Goal: Task Accomplishment & Management: Manage account settings

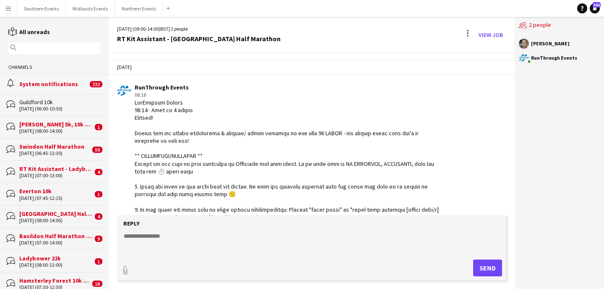
scroll to position [107, 0]
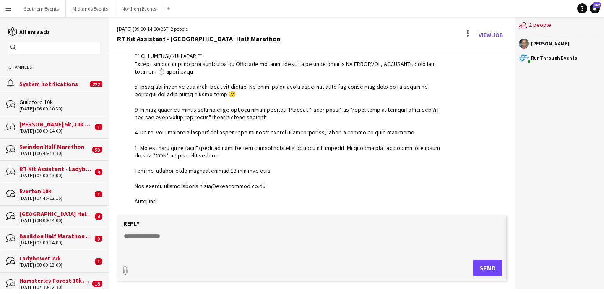
click at [78, 52] on input "text" at bounding box center [58, 48] width 80 height 8
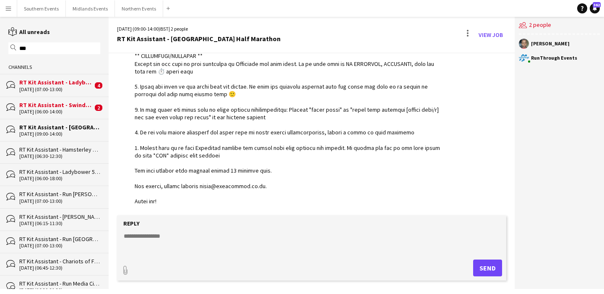
type input "***"
click at [59, 109] on div "[DATE] (06:00-14:00)" at bounding box center [55, 112] width 73 height 6
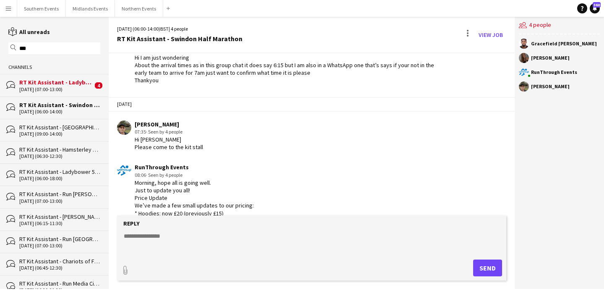
scroll to position [1360, 0]
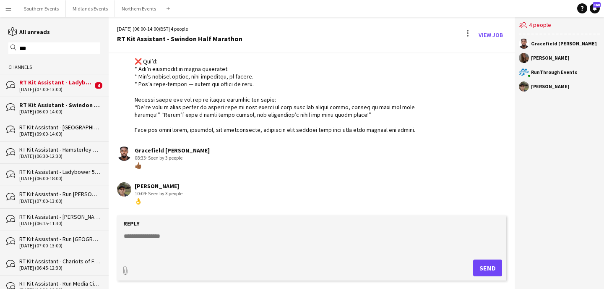
click at [57, 84] on div "RT Kit Assistant - Ladybower 22k" at bounding box center [55, 82] width 73 height 8
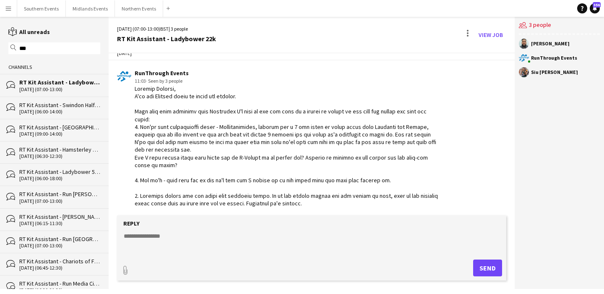
scroll to position [1466, 0]
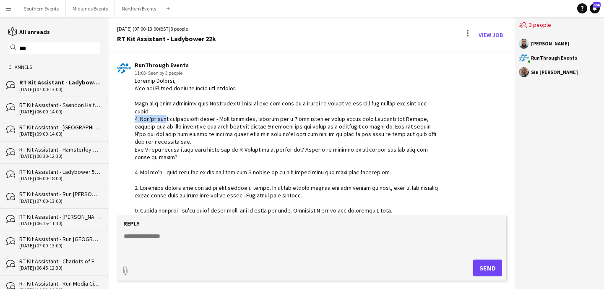
drag, startPoint x: 162, startPoint y: 116, endPoint x: 318, endPoint y: 110, distance: 156.3
click at [318, 110] on div at bounding box center [289, 168] width 308 height 183
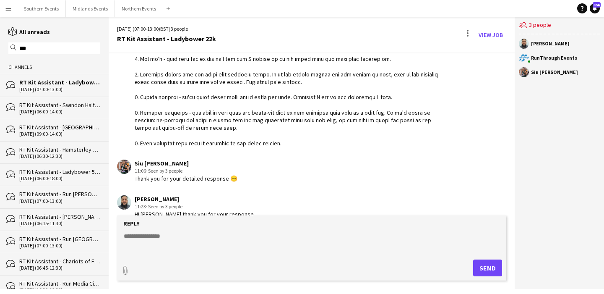
scroll to position [1681, 0]
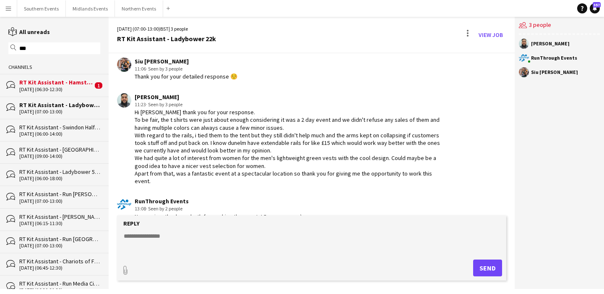
click at [77, 86] on div "[DATE] (06:30-12:30)" at bounding box center [55, 89] width 73 height 6
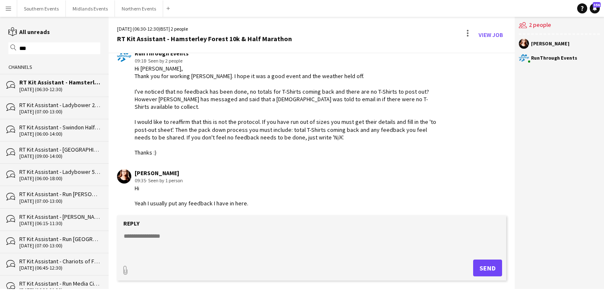
scroll to position [1476, 0]
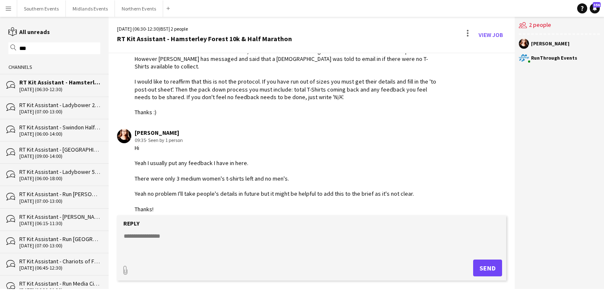
click at [4, 9] on button "Menu" at bounding box center [8, 8] width 17 height 17
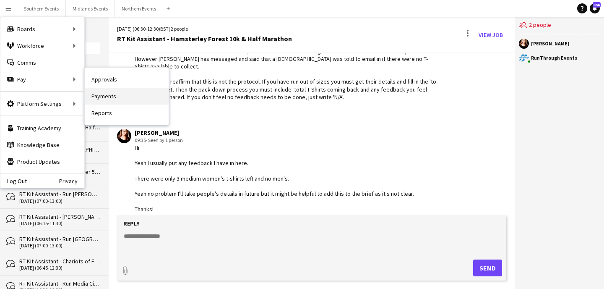
click at [112, 92] on link "Payments" at bounding box center [127, 96] width 84 height 17
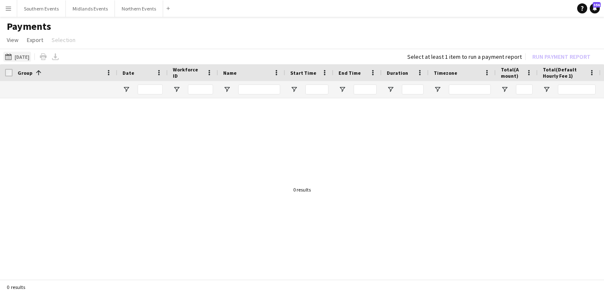
click at [31, 57] on button "[DATE] [DATE]" at bounding box center [17, 57] width 28 height 10
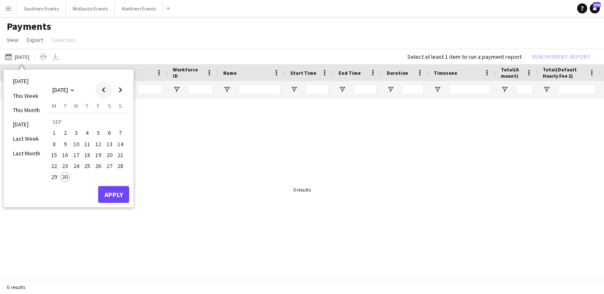
click at [101, 89] on span "Previous month" at bounding box center [103, 89] width 17 height 17
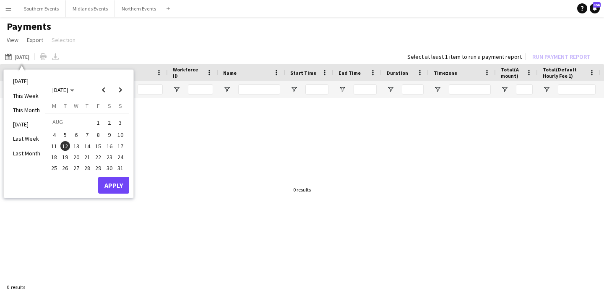
click at [118, 161] on button "24" at bounding box center [120, 157] width 11 height 11
click at [116, 186] on button "Apply" at bounding box center [113, 185] width 31 height 17
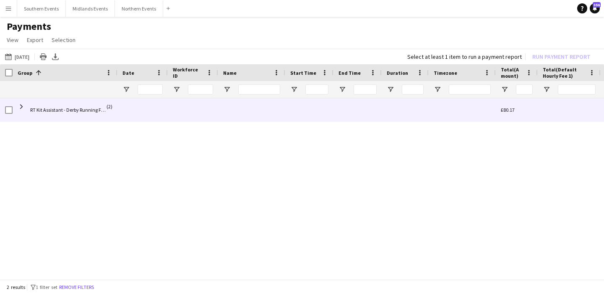
click at [126, 114] on div at bounding box center [143, 109] width 50 height 23
click at [21, 103] on span at bounding box center [22, 107] width 8 height 8
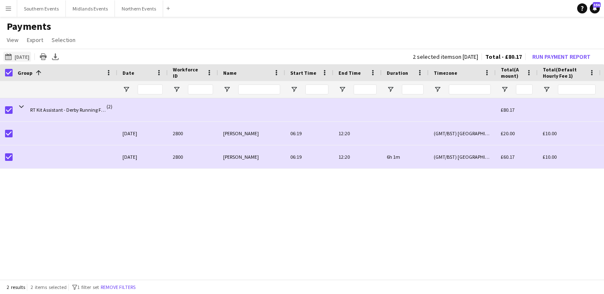
click at [28, 55] on button "[DATE] [DATE]" at bounding box center [17, 57] width 28 height 10
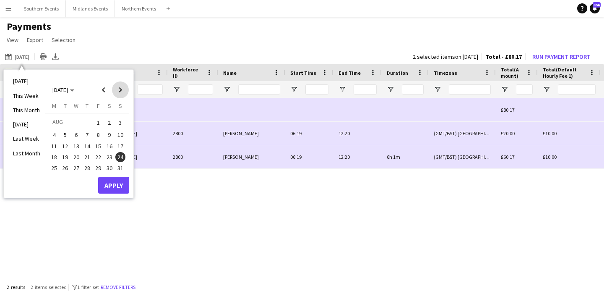
click at [120, 88] on span "Next month" at bounding box center [120, 89] width 17 height 17
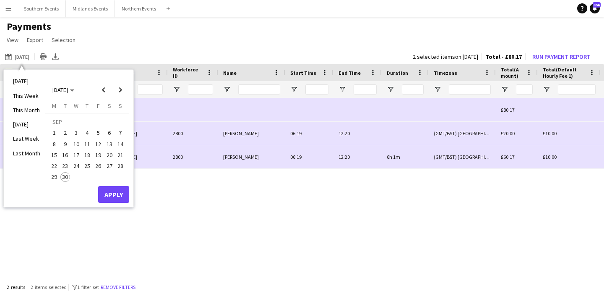
click at [107, 133] on span "6" at bounding box center [110, 133] width 10 height 10
click at [115, 194] on button "Apply" at bounding box center [113, 194] width 31 height 17
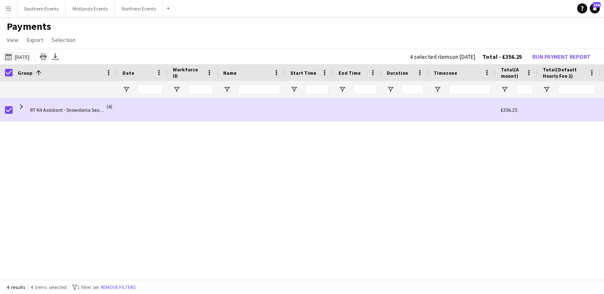
click at [30, 55] on button "[DATE] [DATE]" at bounding box center [17, 57] width 28 height 10
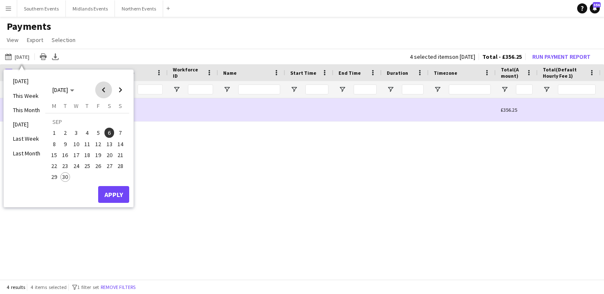
click at [105, 84] on span "Previous month" at bounding box center [103, 89] width 17 height 17
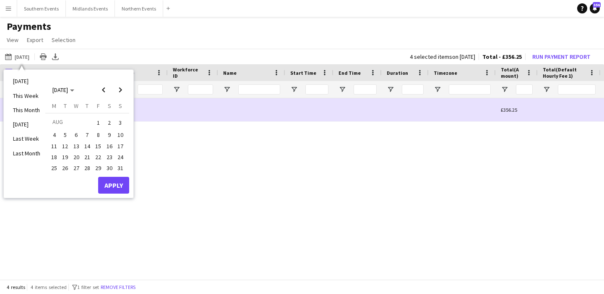
click at [123, 154] on span "24" at bounding box center [120, 157] width 10 height 10
click at [123, 91] on span "Next month" at bounding box center [120, 89] width 17 height 17
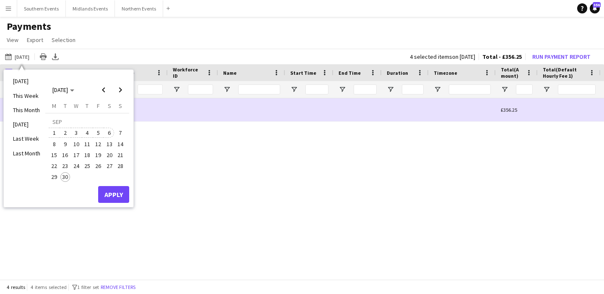
click at [108, 131] on span "6" at bounding box center [110, 133] width 10 height 10
click at [109, 196] on button "Apply" at bounding box center [113, 194] width 31 height 17
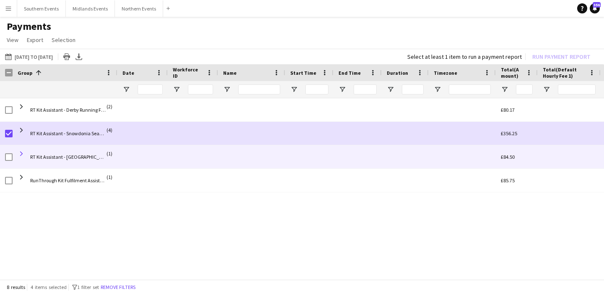
click at [21, 154] on span at bounding box center [22, 154] width 8 height 8
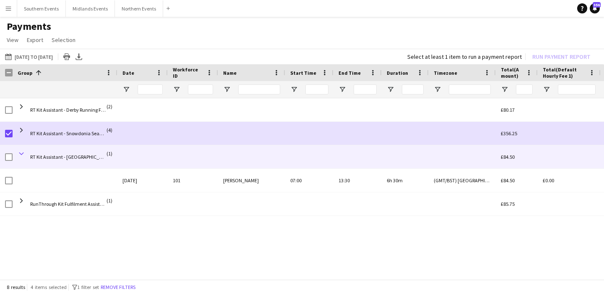
click at [21, 154] on span at bounding box center [22, 154] width 8 height 8
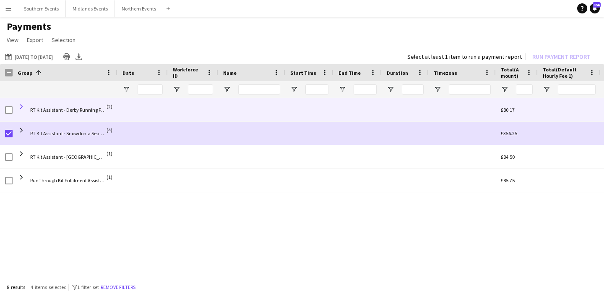
click at [22, 107] on span at bounding box center [22, 107] width 8 height 8
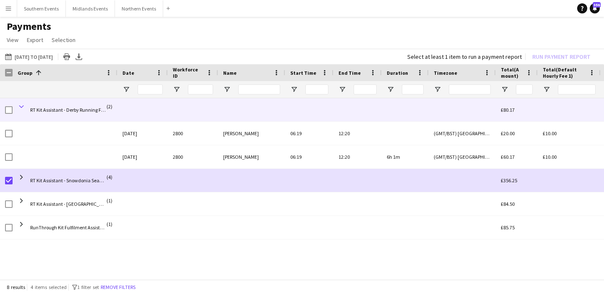
click at [22, 107] on span at bounding box center [22, 107] width 8 height 8
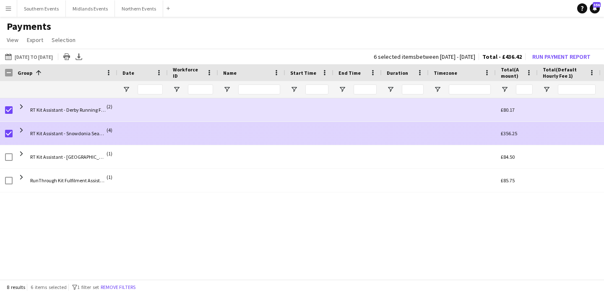
drag, startPoint x: 524, startPoint y: 131, endPoint x: 484, endPoint y: 131, distance: 40.3
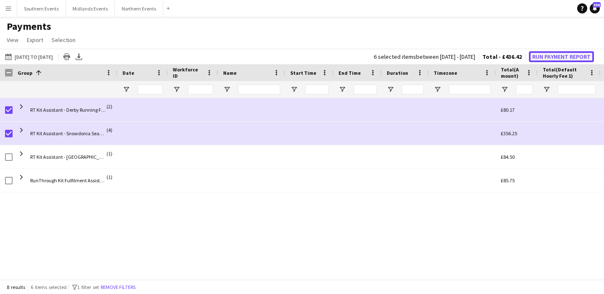
click at [563, 53] on button "Run Payment Report" at bounding box center [561, 56] width 65 height 11
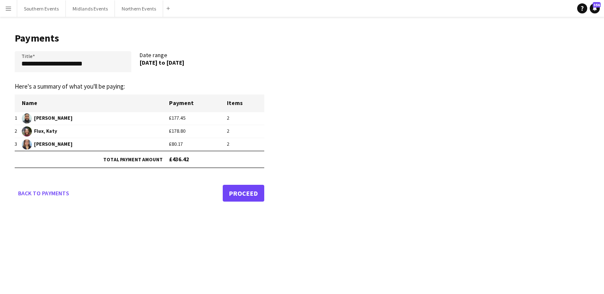
click at [253, 191] on link "Proceed" at bounding box center [244, 193] width 42 height 17
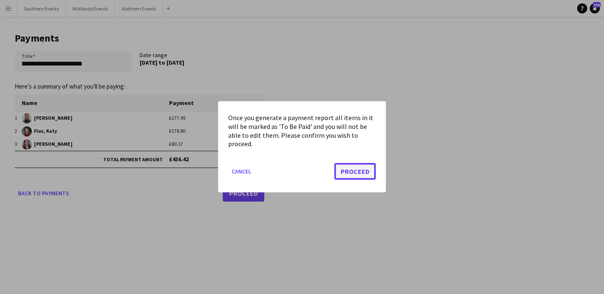
click at [356, 168] on button "Proceed" at bounding box center [356, 171] width 42 height 17
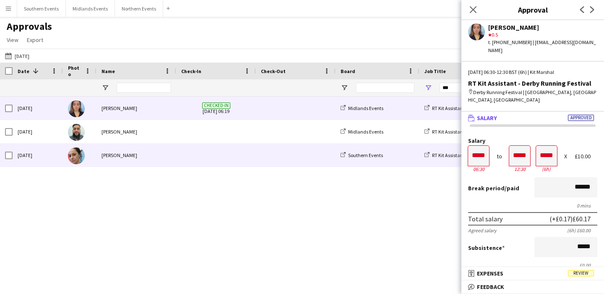
scroll to position [0, 0]
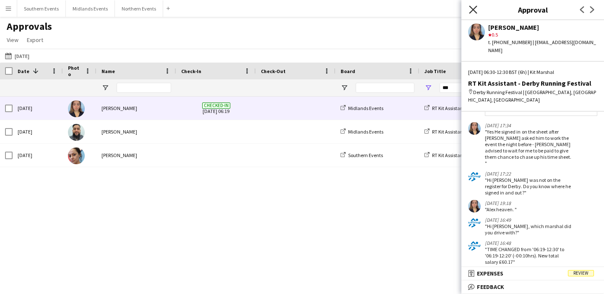
click at [476, 11] on icon "Close pop-in" at bounding box center [473, 9] width 8 height 8
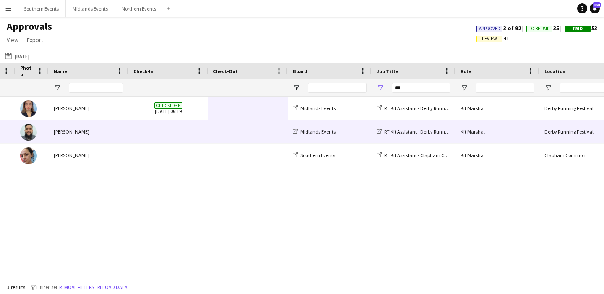
scroll to position [0, 103]
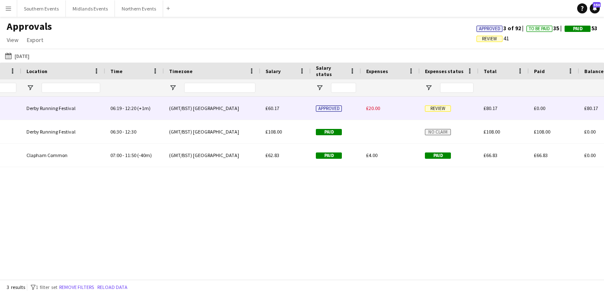
click at [221, 112] on div "(GMT/BST) [GEOGRAPHIC_DATA]" at bounding box center [212, 108] width 97 height 23
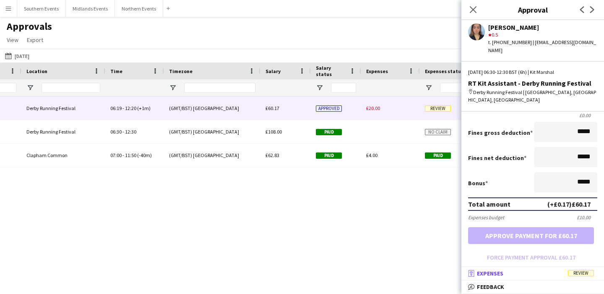
click at [520, 270] on mat-panel-title "receipt Expenses Review" at bounding box center [531, 273] width 139 height 8
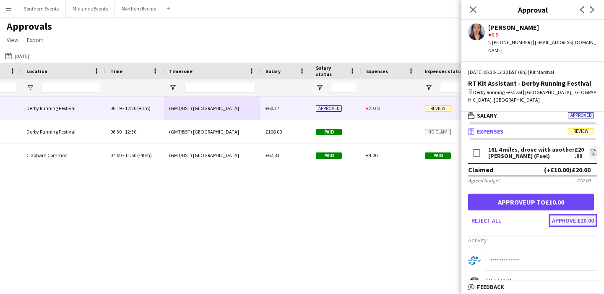
click at [577, 214] on button "Approve £20.00" at bounding box center [573, 220] width 49 height 13
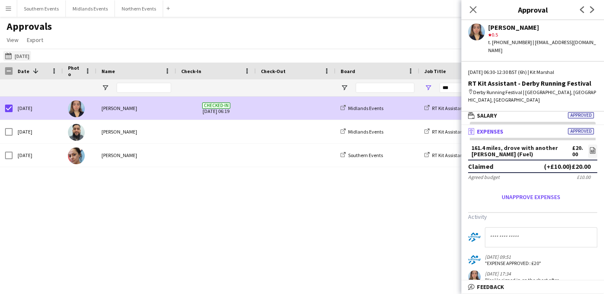
click at [31, 55] on button "23-08-2025 24-08-2025" at bounding box center [17, 56] width 28 height 10
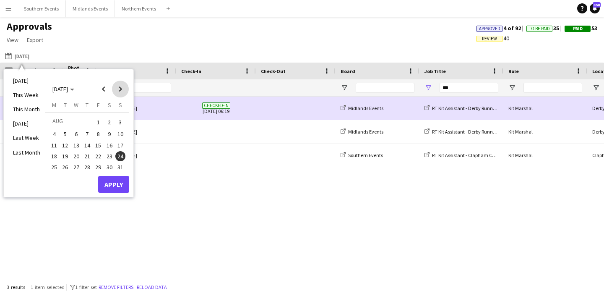
click at [125, 90] on span "Next month" at bounding box center [120, 89] width 17 height 17
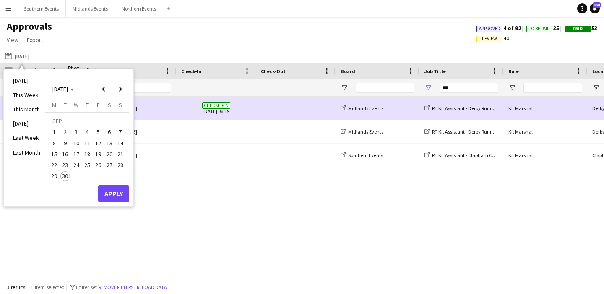
click at [109, 129] on span "6" at bounding box center [110, 132] width 10 height 10
click at [112, 197] on button "Apply" at bounding box center [113, 193] width 31 height 17
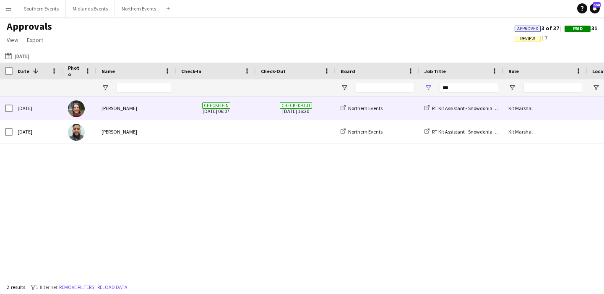
click at [171, 116] on div "Katy Flux" at bounding box center [137, 108] width 80 height 23
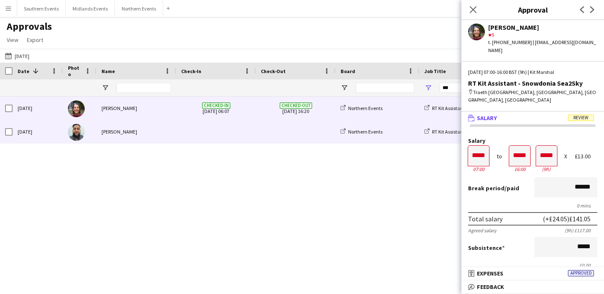
click at [175, 140] on div "[PERSON_NAME]" at bounding box center [137, 131] width 80 height 23
click at [158, 109] on div "Katy Flux" at bounding box center [137, 108] width 80 height 23
click at [161, 131] on div "[PERSON_NAME]" at bounding box center [137, 131] width 80 height 23
click at [157, 109] on div "Katy Flux" at bounding box center [137, 108] width 80 height 23
click at [159, 128] on div "[PERSON_NAME]" at bounding box center [137, 131] width 80 height 23
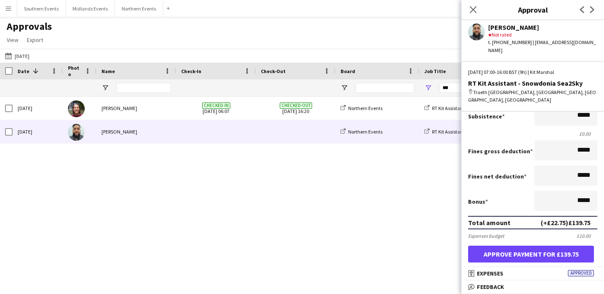
scroll to position [147, 0]
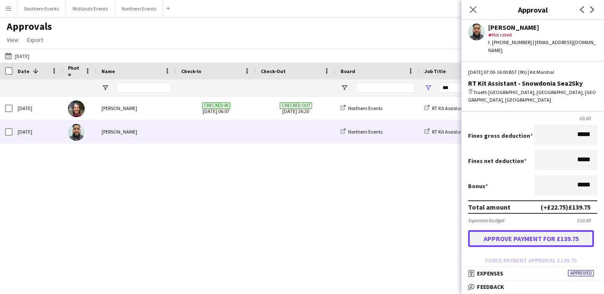
click at [546, 235] on button "Approve payment for £139.75" at bounding box center [531, 238] width 126 height 17
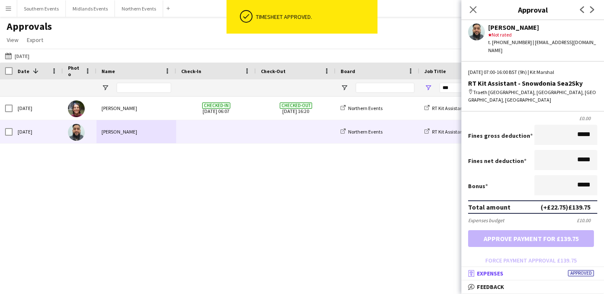
click at [522, 272] on mat-panel-title "receipt Expenses Approved" at bounding box center [531, 273] width 139 height 8
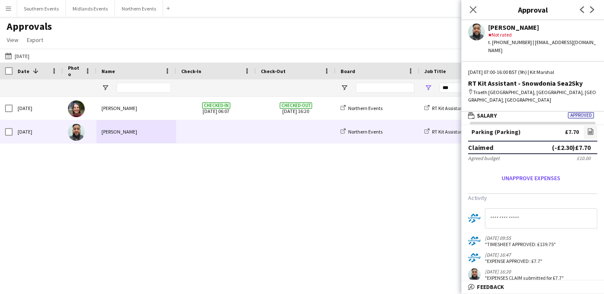
scroll to position [0, 0]
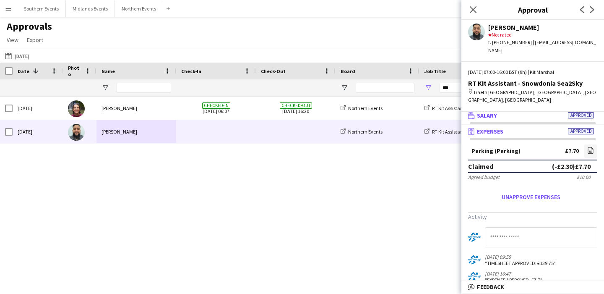
click at [532, 112] on mat-panel-title "wallet Salary Approved" at bounding box center [531, 116] width 139 height 8
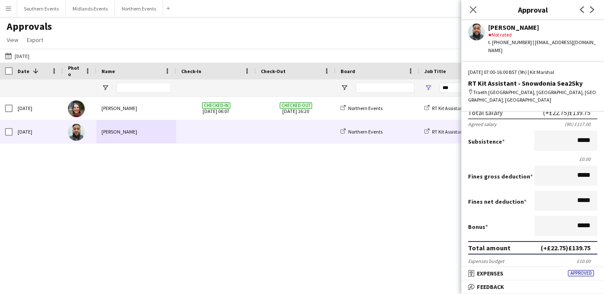
scroll to position [113, 0]
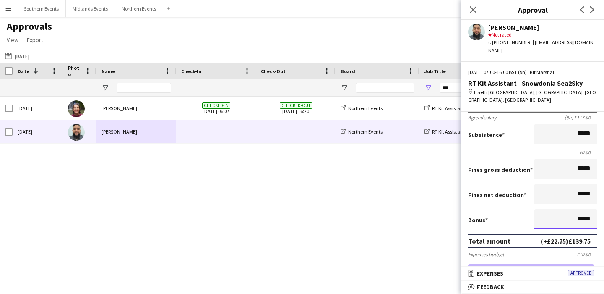
click at [579, 212] on input "*****" at bounding box center [566, 219] width 63 height 20
type input "******"
click at [536, 264] on button "Approve payment for £169.75" at bounding box center [531, 272] width 126 height 17
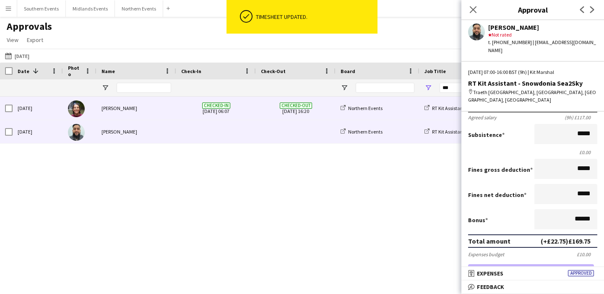
click at [264, 106] on span "Checked-out 06-09-2025 16:20" at bounding box center [296, 108] width 70 height 23
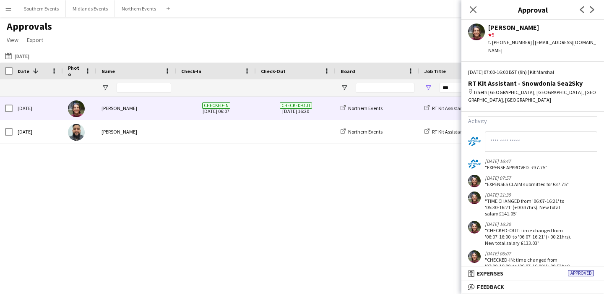
scroll to position [319, 0]
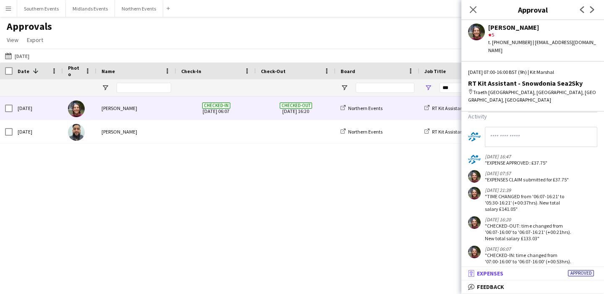
click at [525, 272] on mat-panel-title "receipt Expenses Approved" at bounding box center [531, 273] width 139 height 8
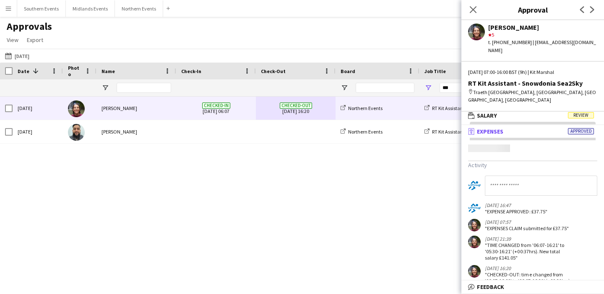
scroll to position [3, 0]
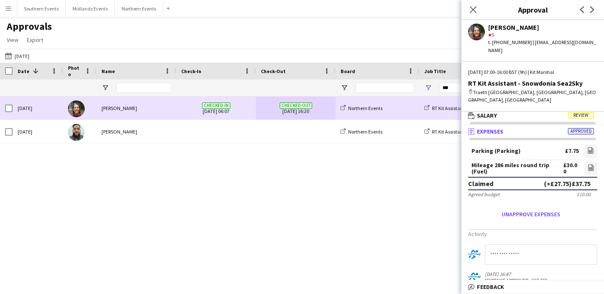
click at [152, 110] on div "Katy Flux" at bounding box center [137, 108] width 80 height 23
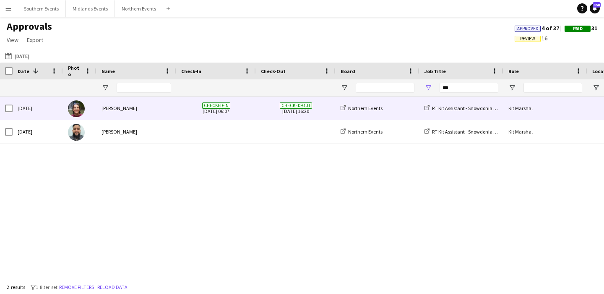
click at [152, 110] on div "Katy Flux" at bounding box center [137, 108] width 80 height 23
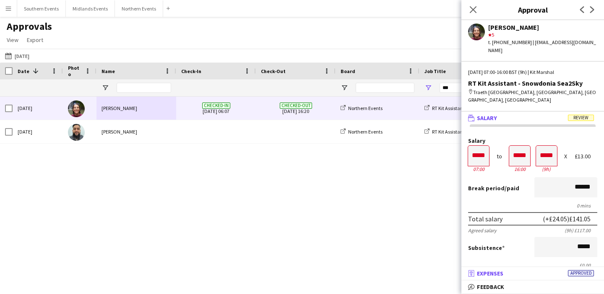
click at [535, 273] on mat-panel-title "receipt Expenses Approved" at bounding box center [531, 273] width 139 height 8
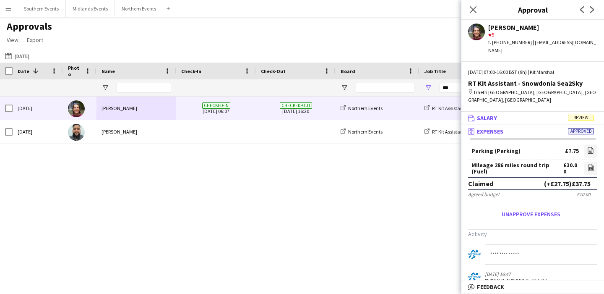
click at [530, 112] on mat-expansion-panel-header "wallet Salary Review" at bounding box center [533, 118] width 143 height 13
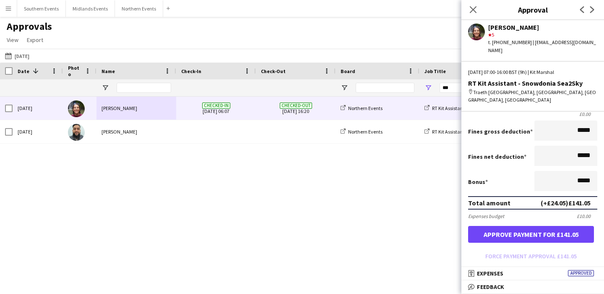
scroll to position [154, 0]
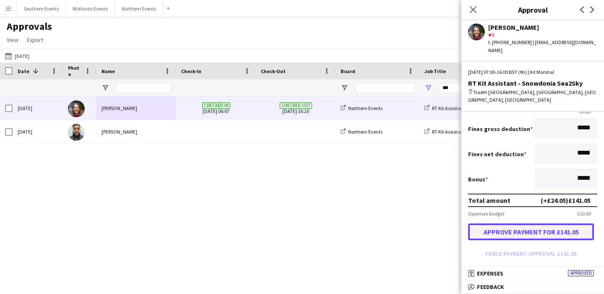
click at [533, 223] on button "Approve payment for £141.05" at bounding box center [531, 231] width 126 height 17
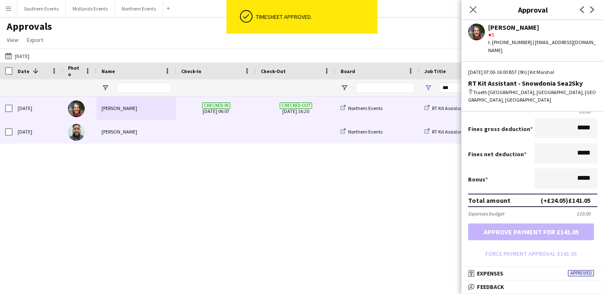
click at [207, 131] on span at bounding box center [216, 131] width 70 height 23
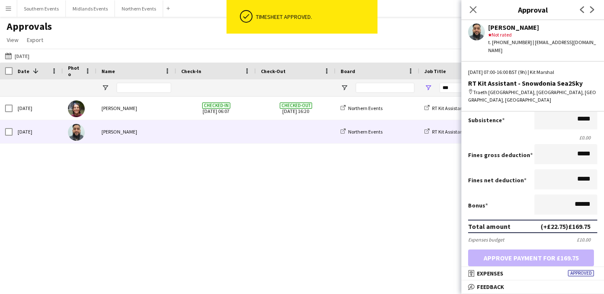
scroll to position [195, 0]
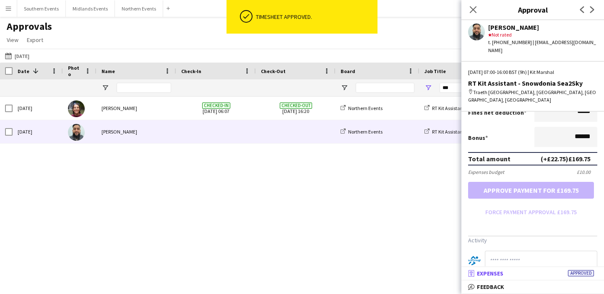
click at [524, 274] on mat-panel-title "receipt Expenses Approved" at bounding box center [531, 273] width 139 height 8
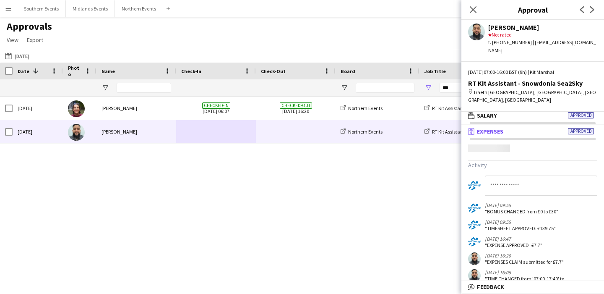
scroll to position [3, 0]
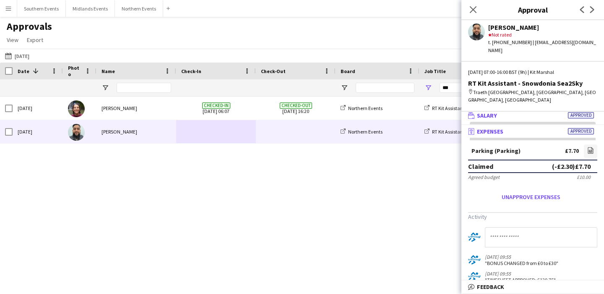
click at [520, 112] on mat-panel-title "wallet Salary Approved" at bounding box center [531, 116] width 139 height 8
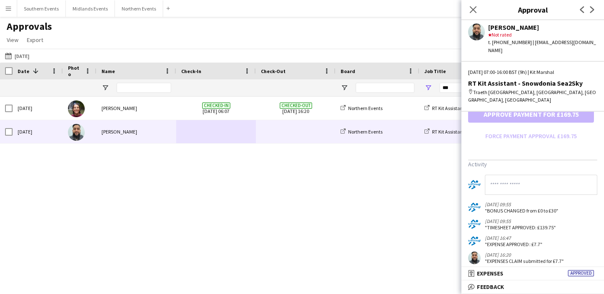
scroll to position [354, 0]
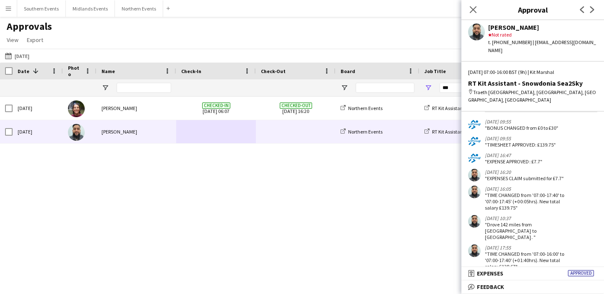
click at [359, 215] on div "Sat, 6 Sep 2025 Katy Flux Checked-in 06-09-2025 06:07 Checked-out 06-09-2025 16…" at bounding box center [302, 188] width 604 height 183
click at [268, 158] on div "Sat, 6 Sep 2025 Katy Flux Checked-in 06-09-2025 06:07 Checked-out 06-09-2025 16…" at bounding box center [302, 188] width 604 height 183
click at [468, 10] on app-icon "Close pop-in" at bounding box center [474, 10] width 12 height 12
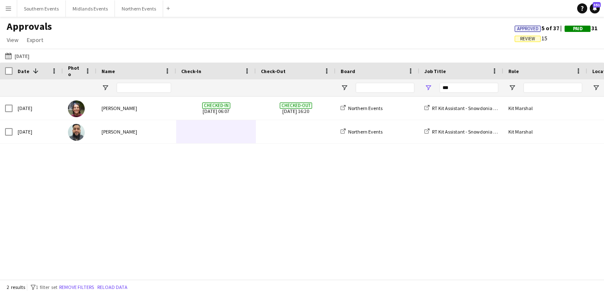
click at [7, 13] on button "Menu" at bounding box center [8, 8] width 17 height 17
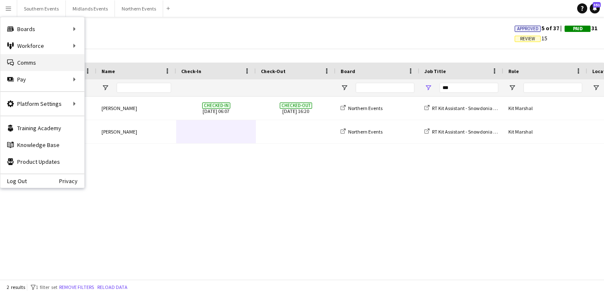
click at [24, 61] on link "Comms Comms" at bounding box center [42, 62] width 84 height 17
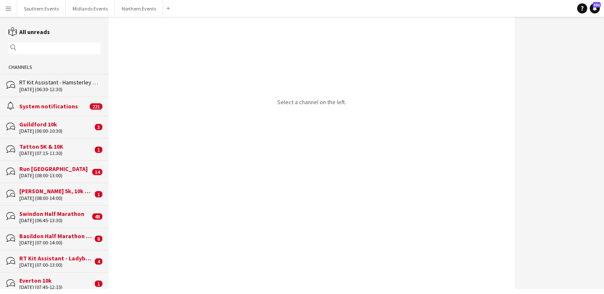
click at [57, 48] on input "text" at bounding box center [58, 48] width 80 height 8
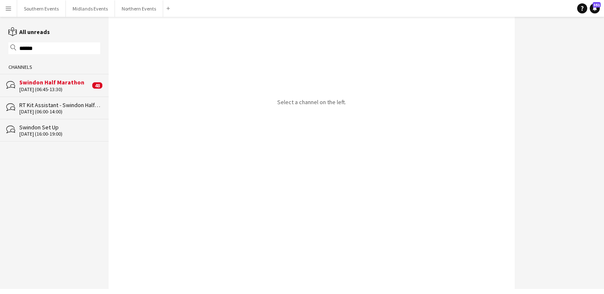
type input "******"
click at [66, 113] on div "[DATE] (06:00-14:00)" at bounding box center [59, 112] width 81 height 6
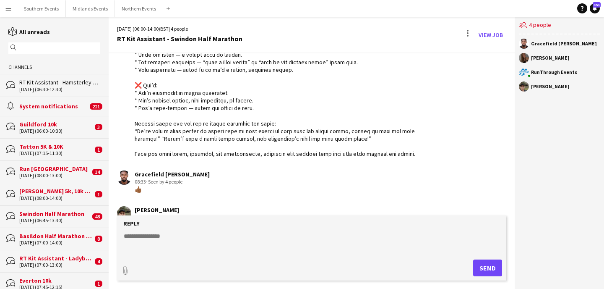
scroll to position [1360, 0]
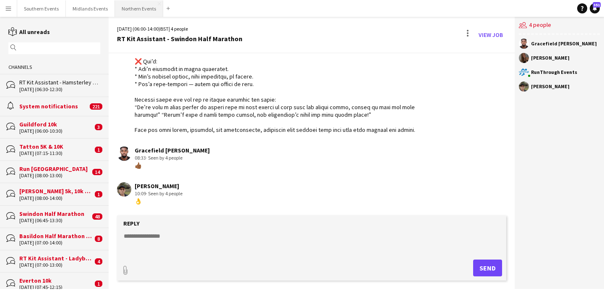
click at [126, 11] on button "Northern Events Close" at bounding box center [139, 8] width 48 height 16
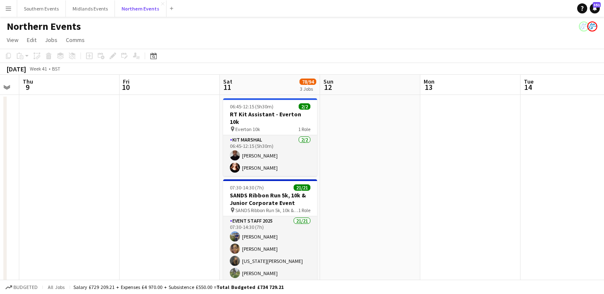
scroll to position [0, 324]
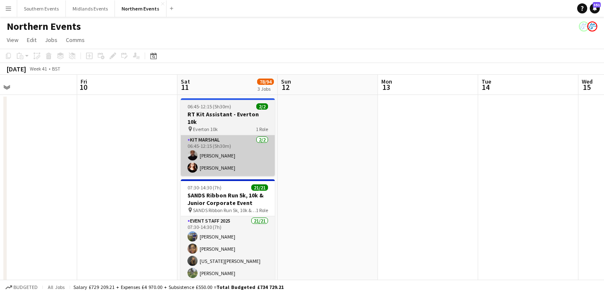
click at [252, 157] on app-card-role "Kit Marshal 2/2 06:45-12:15 (5h30m) Raymond Bell Angelina Teofilova" at bounding box center [228, 155] width 94 height 41
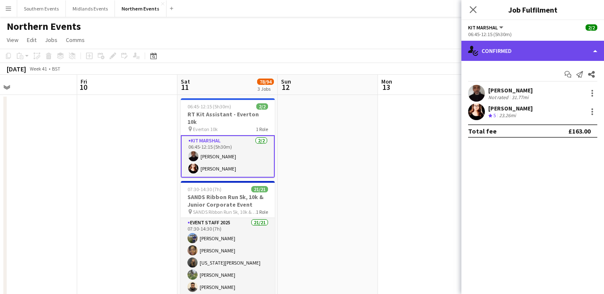
click at [522, 50] on div "single-neutral-actions-check-2 Confirmed" at bounding box center [533, 51] width 143 height 20
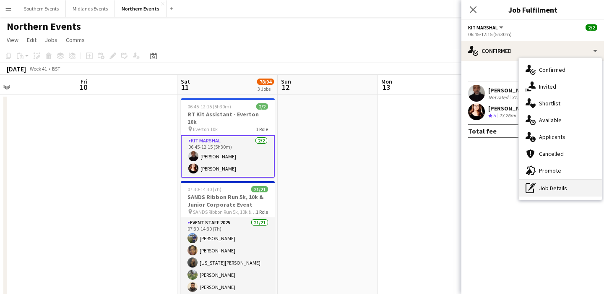
click at [554, 183] on div "pen-write Job Details" at bounding box center [560, 188] width 83 height 17
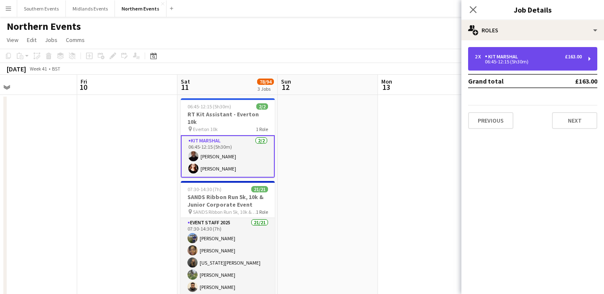
click at [509, 57] on div "Kit Marshal" at bounding box center [503, 57] width 37 height 6
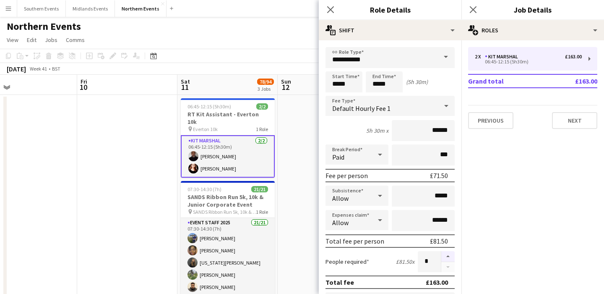
click at [448, 254] on button "button" at bounding box center [448, 256] width 13 height 11
click at [445, 267] on button "button" at bounding box center [448, 267] width 13 height 10
type input "*"
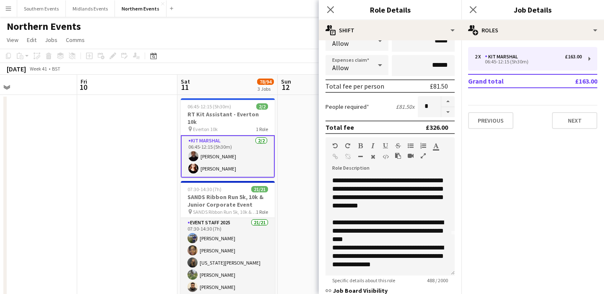
scroll to position [275, 0]
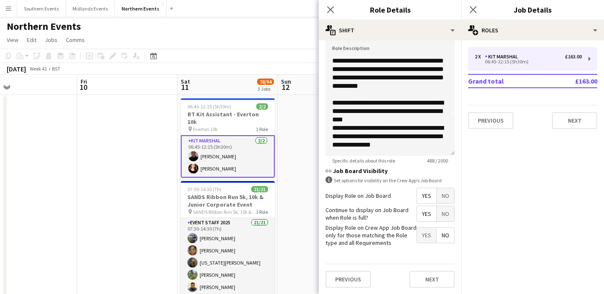
click at [424, 269] on div "Previous Next" at bounding box center [390, 279] width 129 height 31
click at [424, 275] on button "Next" at bounding box center [432, 279] width 45 height 17
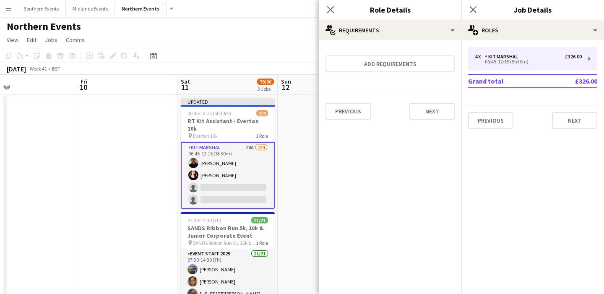
scroll to position [0, 0]
click at [434, 118] on button "Next" at bounding box center [432, 111] width 45 height 17
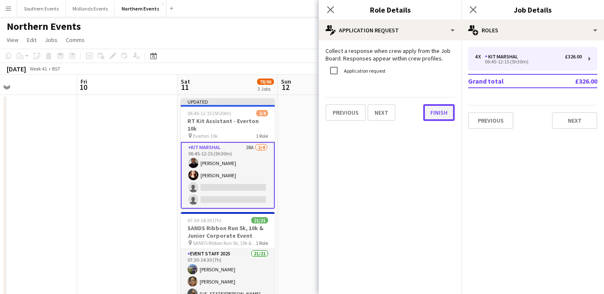
click at [446, 115] on button "Finish" at bounding box center [439, 112] width 31 height 17
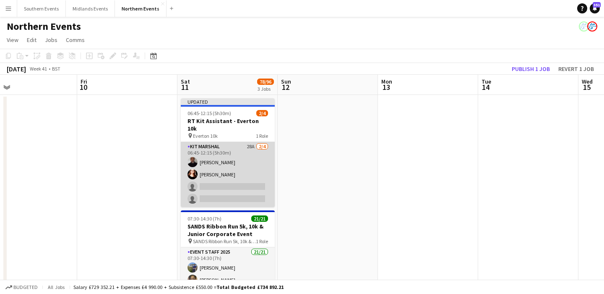
click at [254, 161] on app-card-role "Kit Marshal 28A 2/4 06:45-12:15 (5h30m) Raymond Bell Angelina Teofilova single-…" at bounding box center [228, 174] width 94 height 65
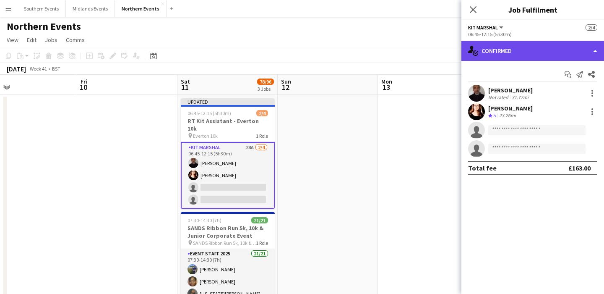
click at [531, 54] on div "single-neutral-actions-check-2 Confirmed" at bounding box center [533, 51] width 143 height 20
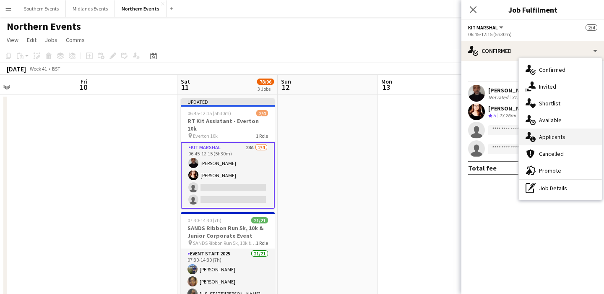
click at [557, 141] on div "single-neutral-actions-information Applicants" at bounding box center [560, 136] width 83 height 17
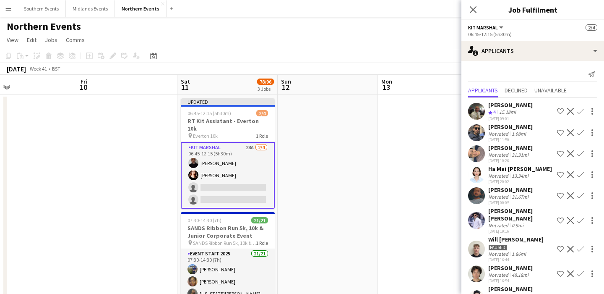
click at [581, 152] on app-icon "Confirm" at bounding box center [581, 153] width 7 height 7
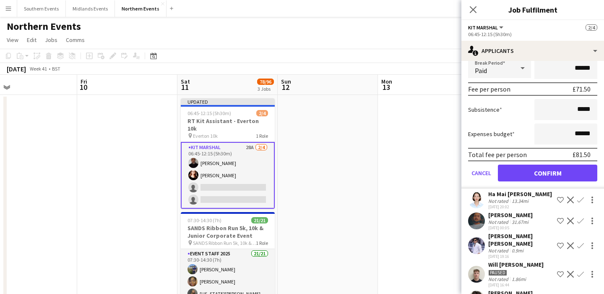
scroll to position [191, 0]
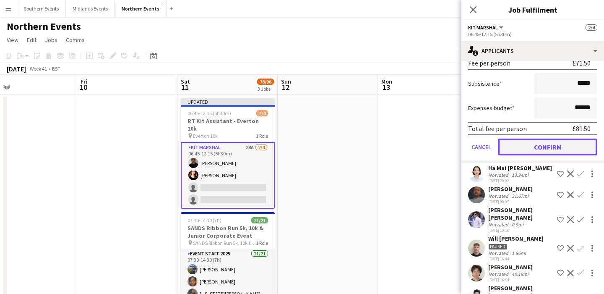
click at [539, 141] on button "Confirm" at bounding box center [547, 147] width 99 height 17
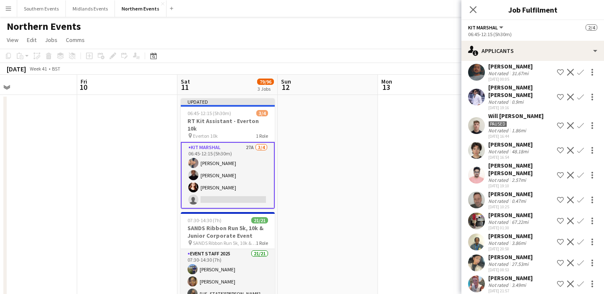
scroll to position [102, 0]
click at [473, 6] on icon "Close pop-in" at bounding box center [473, 9] width 8 height 8
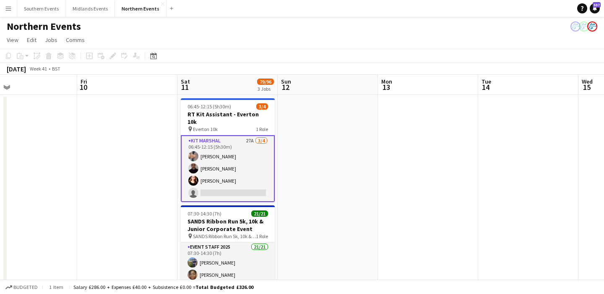
click at [237, 173] on app-card-role "Kit Marshal 27A 3/4 06:45-12:15 (5h30m) Yin Qi Gan Raymond Bell Angelina Teofil…" at bounding box center [228, 168] width 94 height 67
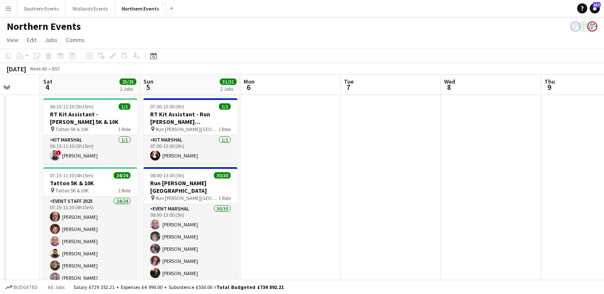
scroll to position [0, 255]
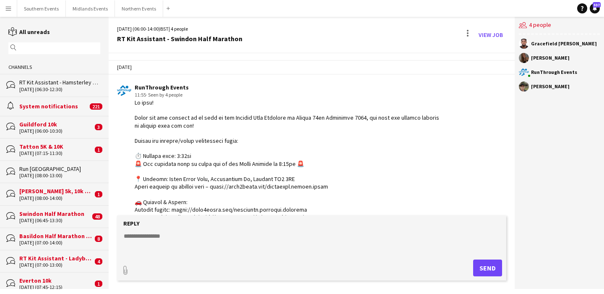
scroll to position [1360, 0]
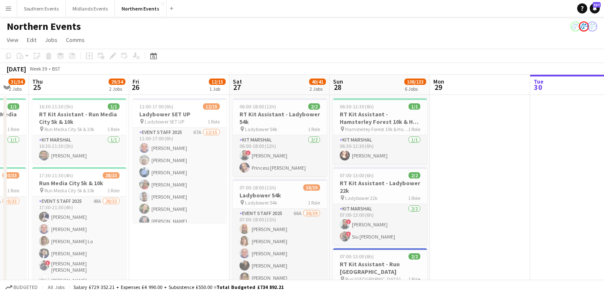
scroll to position [0, 264]
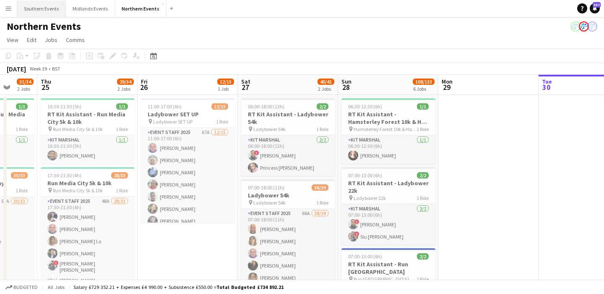
click at [43, 7] on button "Southern Events Close" at bounding box center [41, 8] width 49 height 16
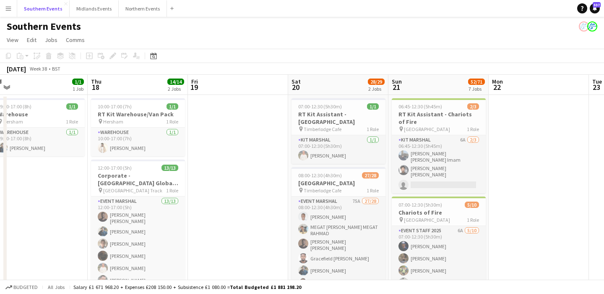
scroll to position [0, 199]
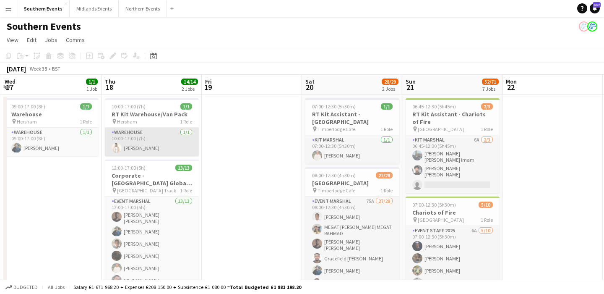
click at [169, 144] on app-card-role "Warehouse 1/1 10:00-17:00 (7h) Jaydon Young" at bounding box center [152, 142] width 94 height 29
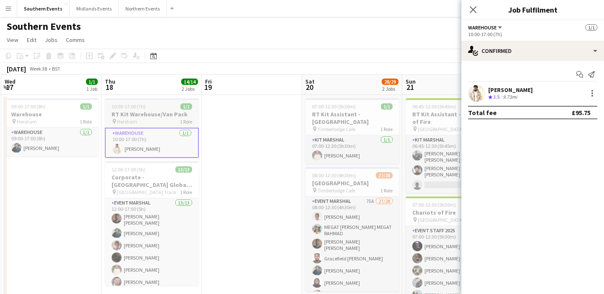
click at [159, 120] on div "pin Hersham 1 Role" at bounding box center [152, 121] width 94 height 7
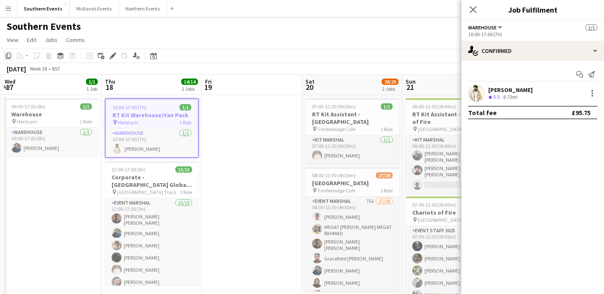
click at [8, 55] on icon "Copy" at bounding box center [8, 55] width 7 height 7
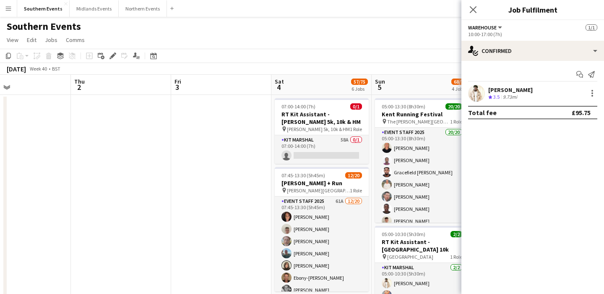
scroll to position [0, 332]
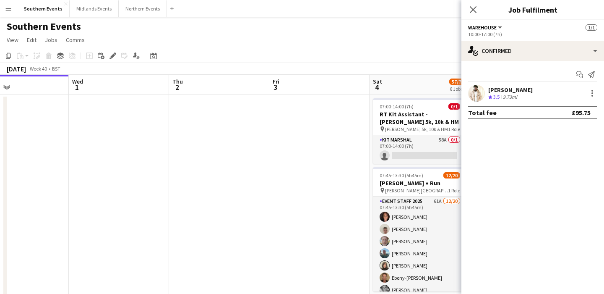
click at [233, 82] on app-board-header-date "Thu 2" at bounding box center [219, 85] width 100 height 20
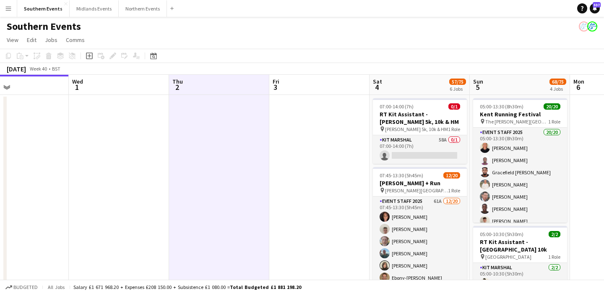
click at [24, 57] on div "Paste" at bounding box center [20, 56] width 10 height 10
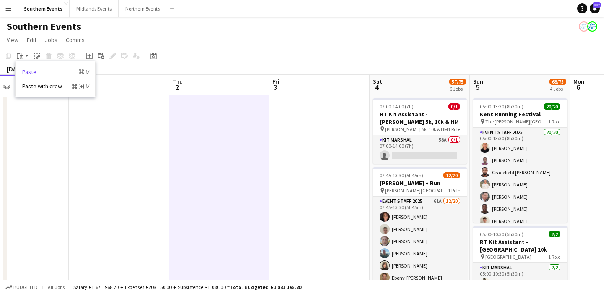
click at [39, 68] on link "Paste Command V" at bounding box center [55, 72] width 66 height 8
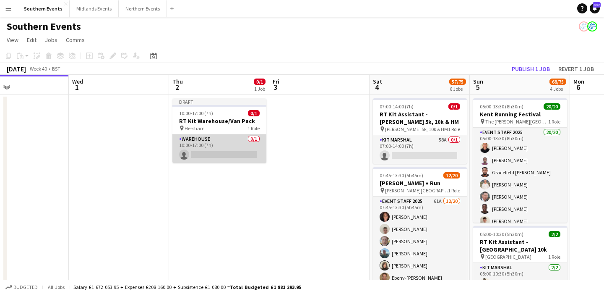
click at [214, 141] on app-card-role "Warehouse 0/1 10:00-17:00 (7h) single-neutral-actions" at bounding box center [220, 148] width 94 height 29
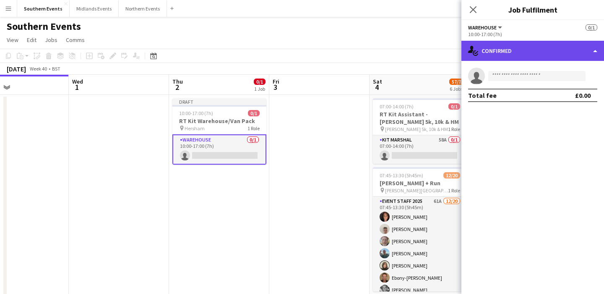
click at [569, 48] on div "single-neutral-actions-check-2 Confirmed" at bounding box center [533, 51] width 143 height 20
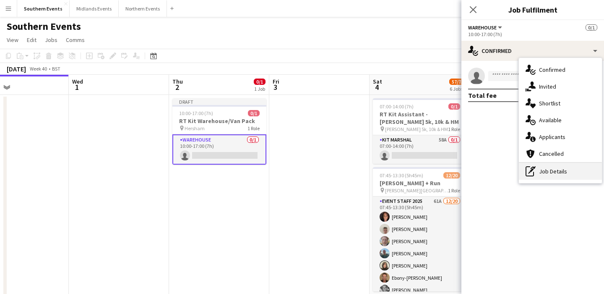
click at [561, 168] on div "pen-write Job Details" at bounding box center [560, 171] width 83 height 17
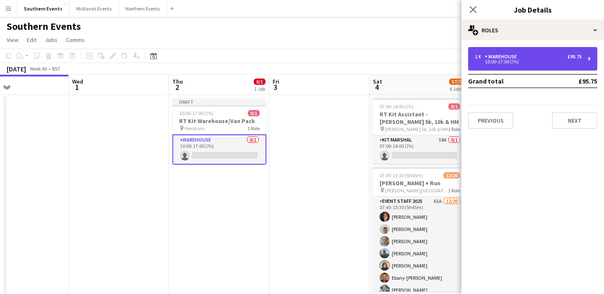
click at [547, 59] on div "1 x Warehouse £95.75" at bounding box center [528, 57] width 107 height 6
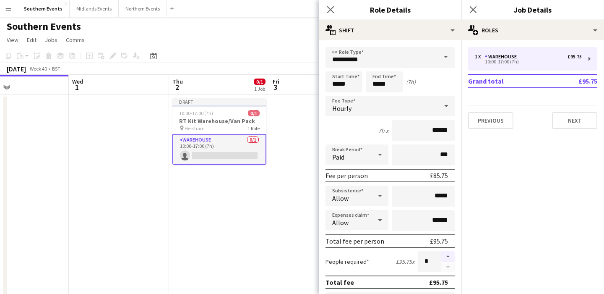
click at [449, 254] on button "button" at bounding box center [448, 256] width 13 height 11
type input "*"
click at [392, 81] on input "*****" at bounding box center [384, 81] width 37 height 21
type input "*****"
click at [377, 98] on div at bounding box center [376, 96] width 17 height 8
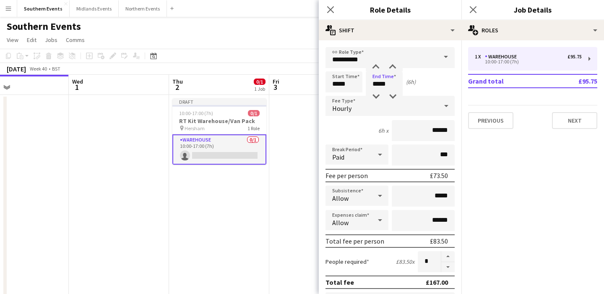
click at [424, 86] on div "Start Time ***** End Time ***** (6h)" at bounding box center [390, 81] width 129 height 21
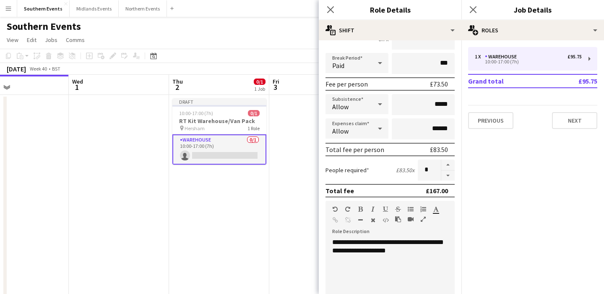
scroll to position [275, 0]
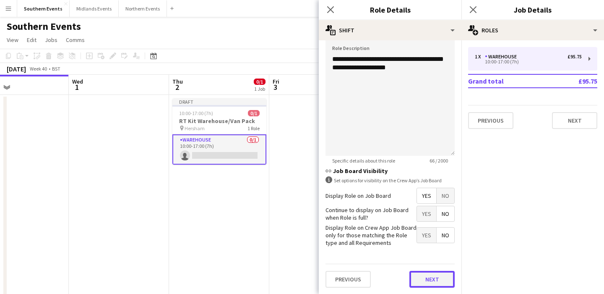
click at [428, 277] on button "Next" at bounding box center [432, 279] width 45 height 17
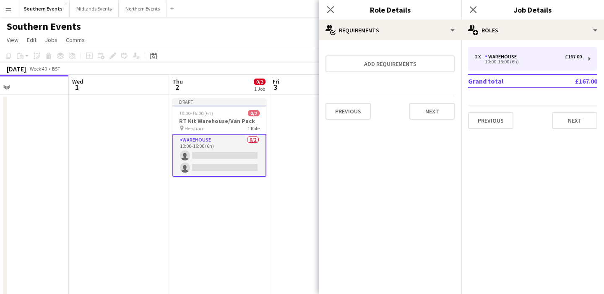
scroll to position [0, 0]
click at [426, 112] on button "Next" at bounding box center [432, 111] width 45 height 17
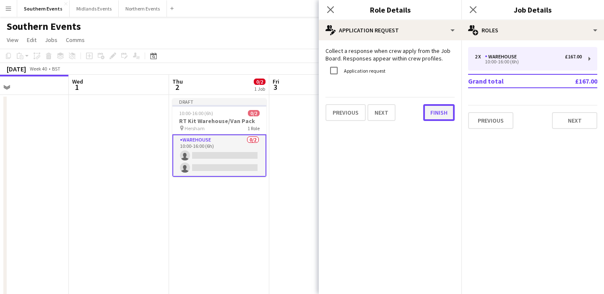
click at [442, 107] on button "Finish" at bounding box center [439, 112] width 31 height 17
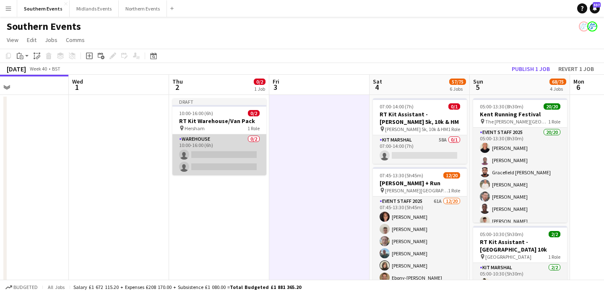
click at [235, 159] on app-card-role "Warehouse 0/2 10:00-16:00 (6h) single-neutral-actions single-neutral-actions" at bounding box center [220, 154] width 94 height 41
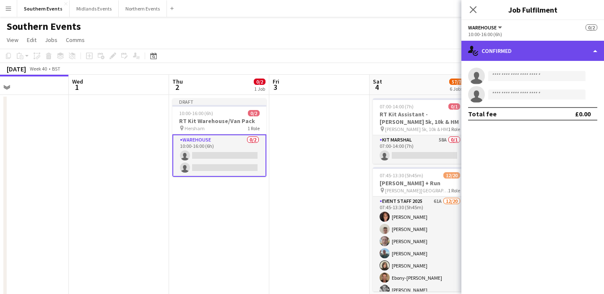
click at [524, 53] on div "single-neutral-actions-check-2 Confirmed" at bounding box center [533, 51] width 143 height 20
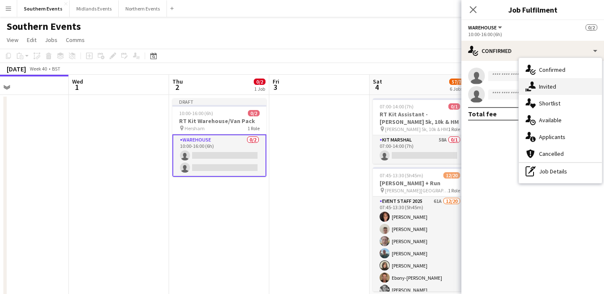
click at [542, 89] on span "Invited" at bounding box center [547, 87] width 17 height 8
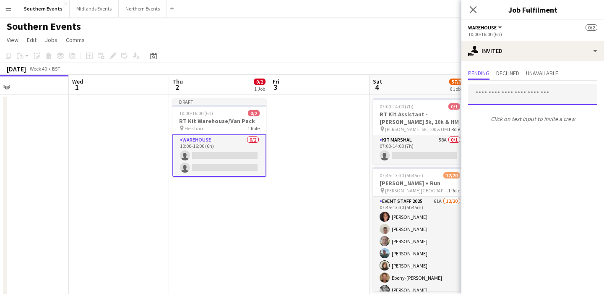
click at [534, 94] on input "text" at bounding box center [532, 94] width 129 height 21
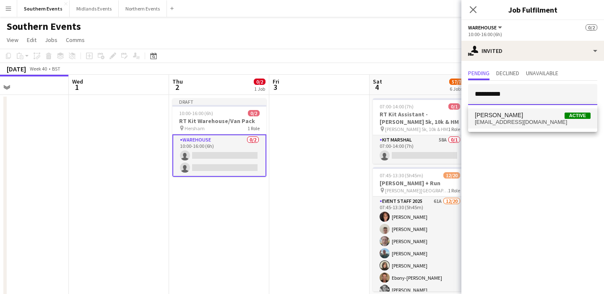
type input "**********"
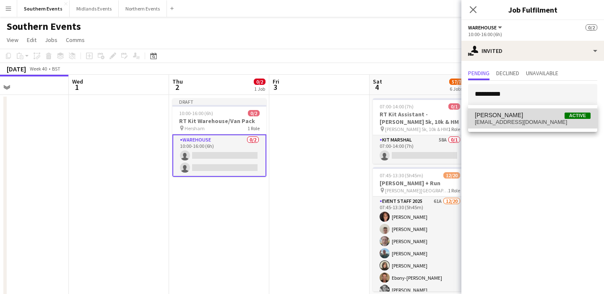
click at [515, 119] on span "jaydondy1@outlook.com" at bounding box center [533, 122] width 116 height 7
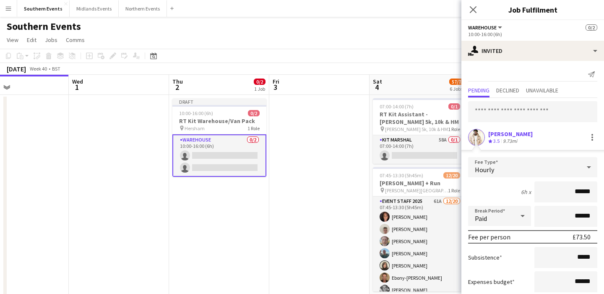
scroll to position [51, 0]
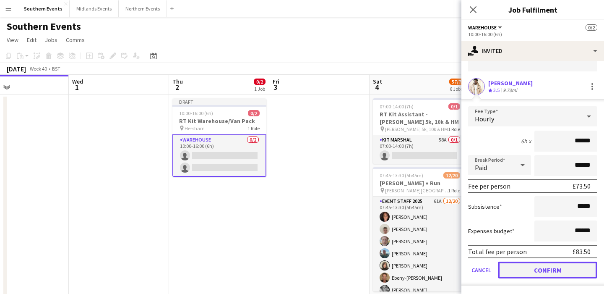
click at [536, 267] on button "Confirm" at bounding box center [547, 270] width 99 height 17
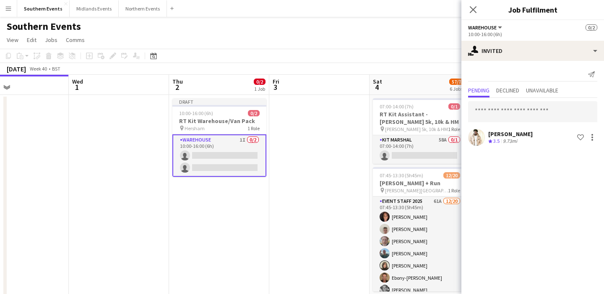
scroll to position [0, 0]
click at [505, 117] on input "text" at bounding box center [532, 111] width 129 height 21
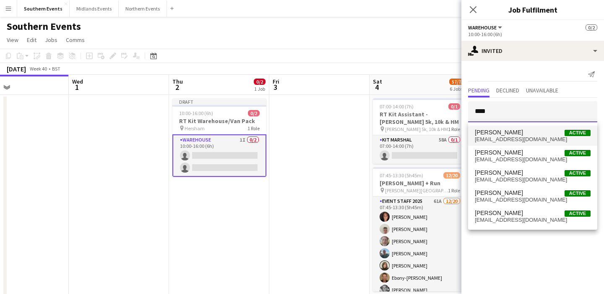
type input "****"
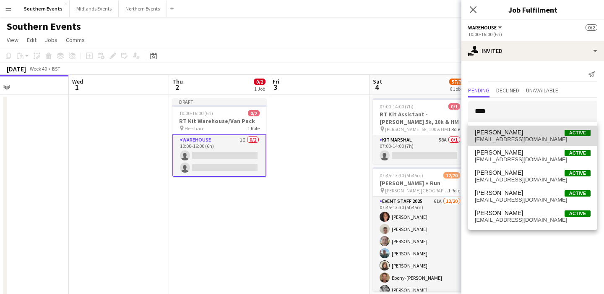
click at [513, 138] on span "saraaabdul13@gmail.com" at bounding box center [533, 139] width 116 height 7
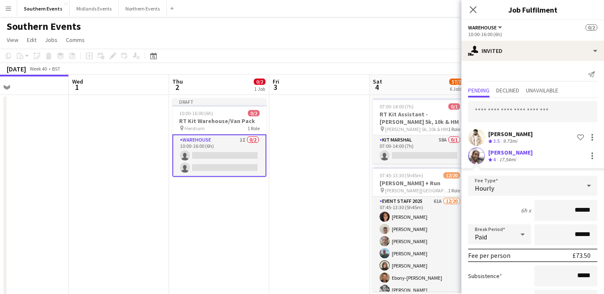
scroll to position [69, 0]
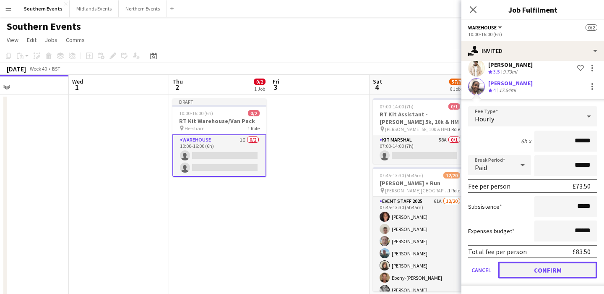
click at [543, 275] on button "Confirm" at bounding box center [547, 270] width 99 height 17
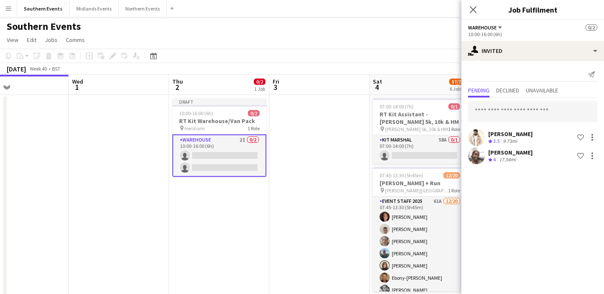
scroll to position [0, 0]
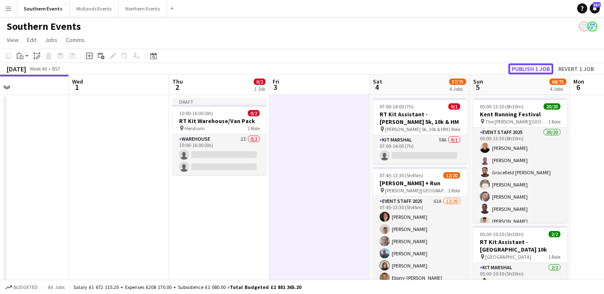
click at [517, 65] on button "Publish 1 job" at bounding box center [531, 68] width 45 height 11
